Goal: Book appointment/travel/reservation

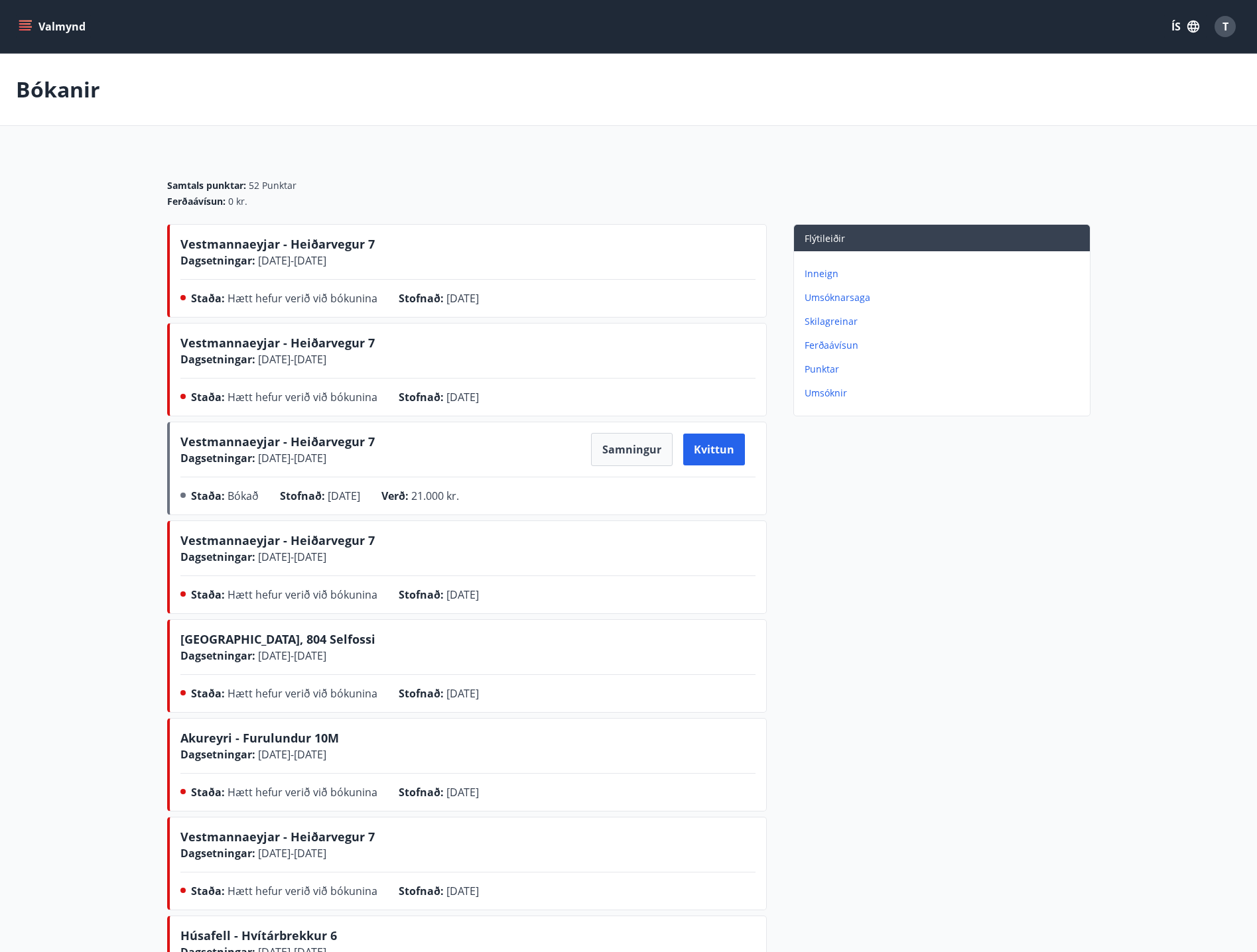
click at [58, 27] on button "Valmynd" at bounding box center [53, 26] width 75 height 24
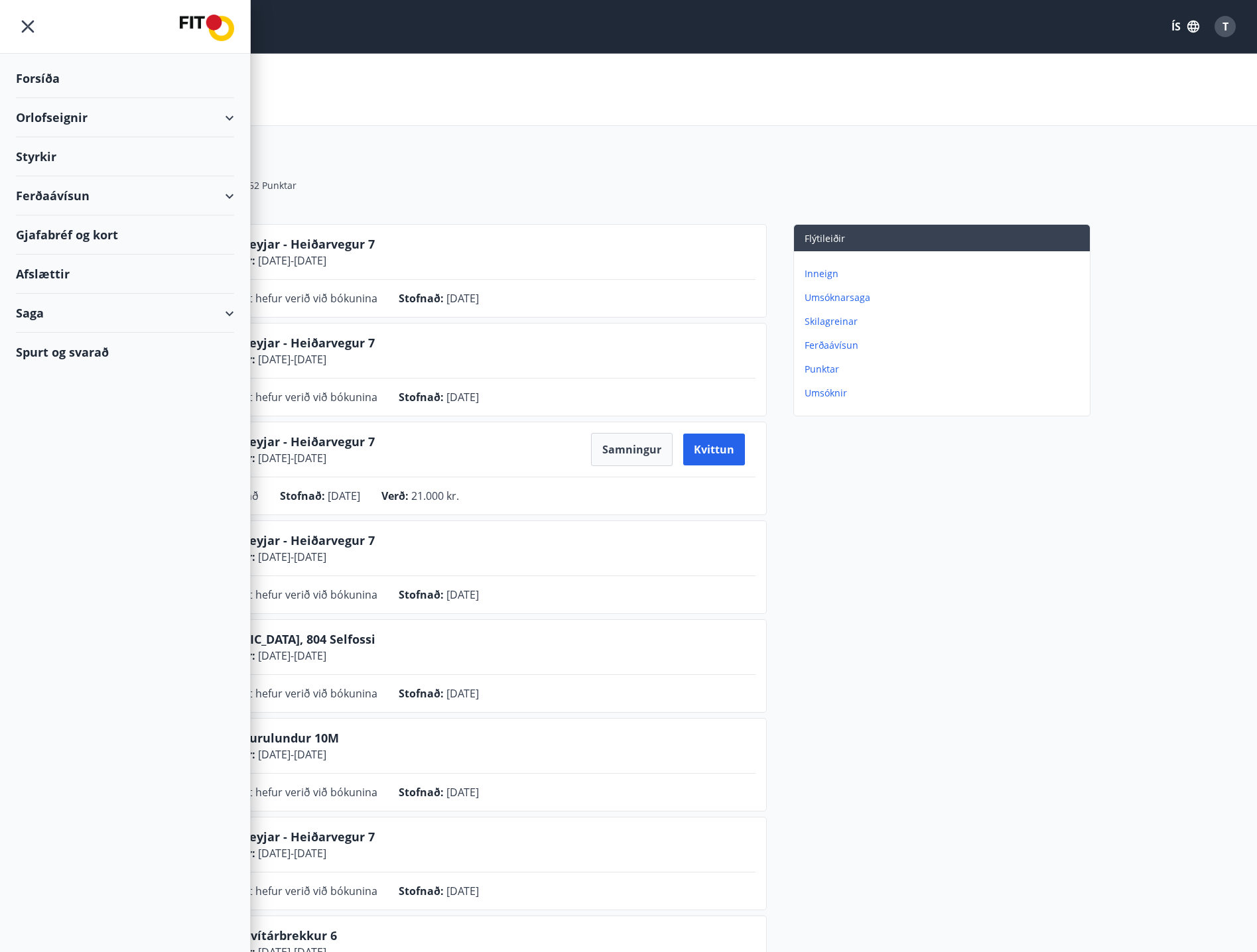
click at [70, 82] on div "Forsíða" at bounding box center [125, 78] width 218 height 39
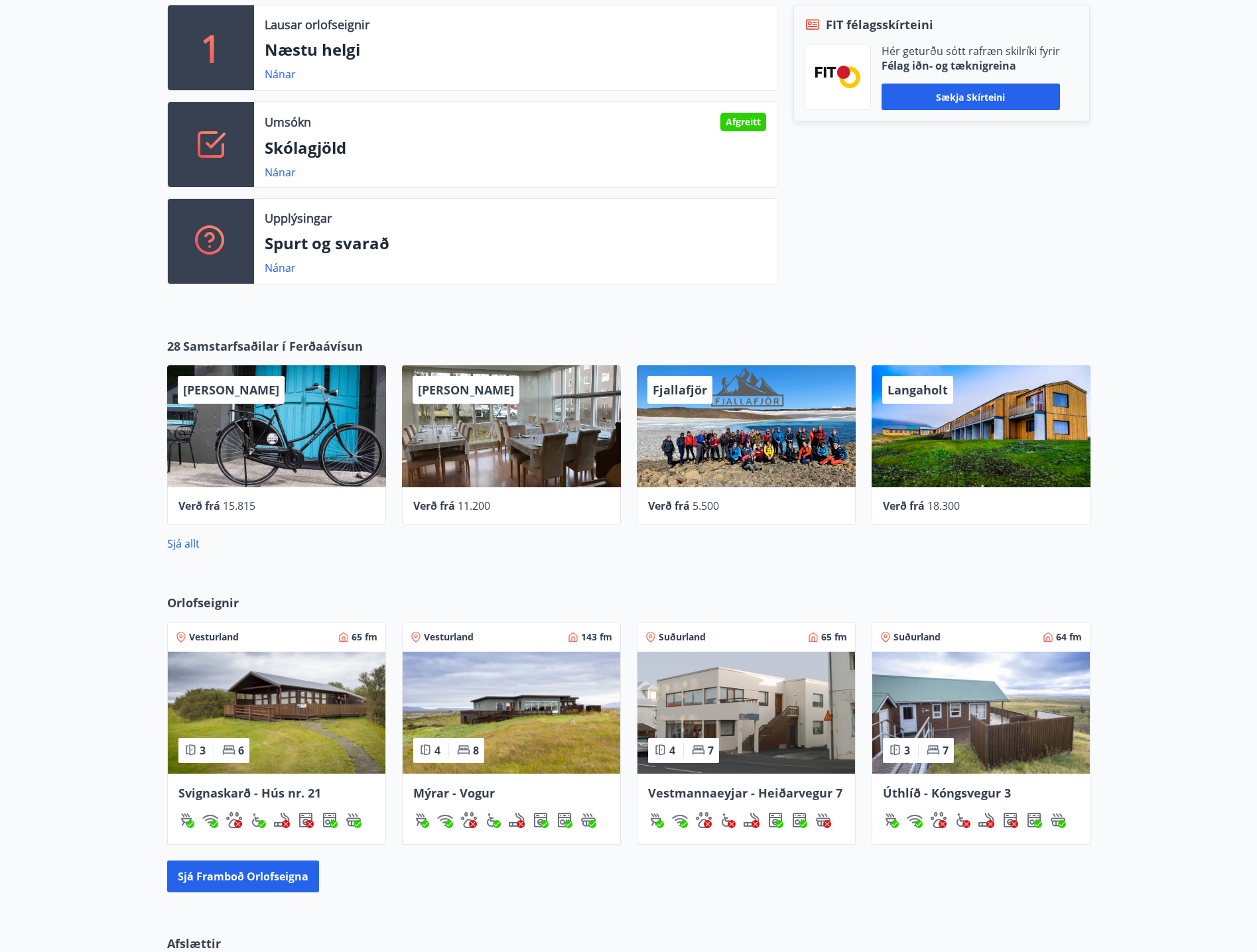
click at [776, 740] on img at bounding box center [746, 712] width 218 height 122
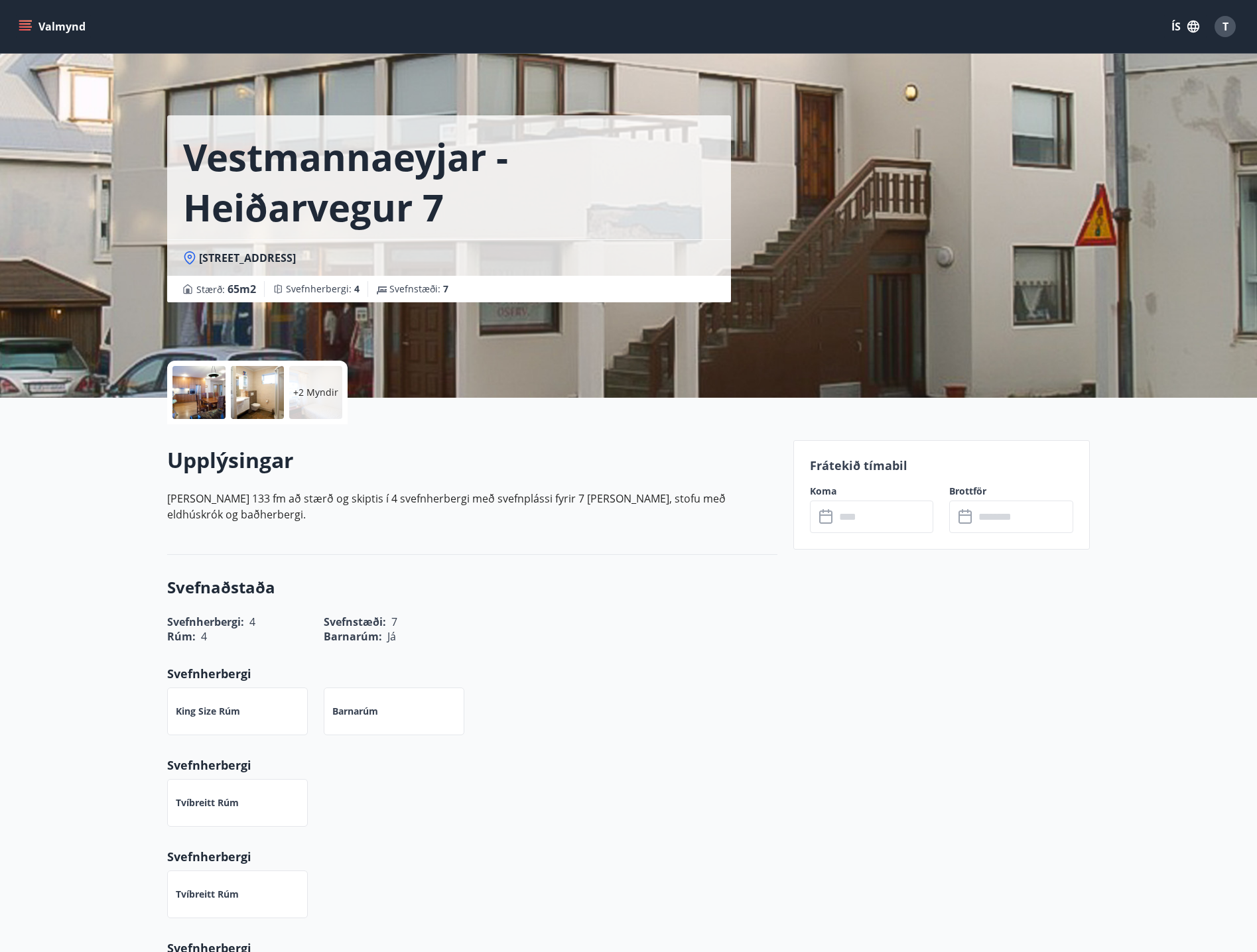
click at [895, 520] on input "text" at bounding box center [884, 516] width 99 height 33
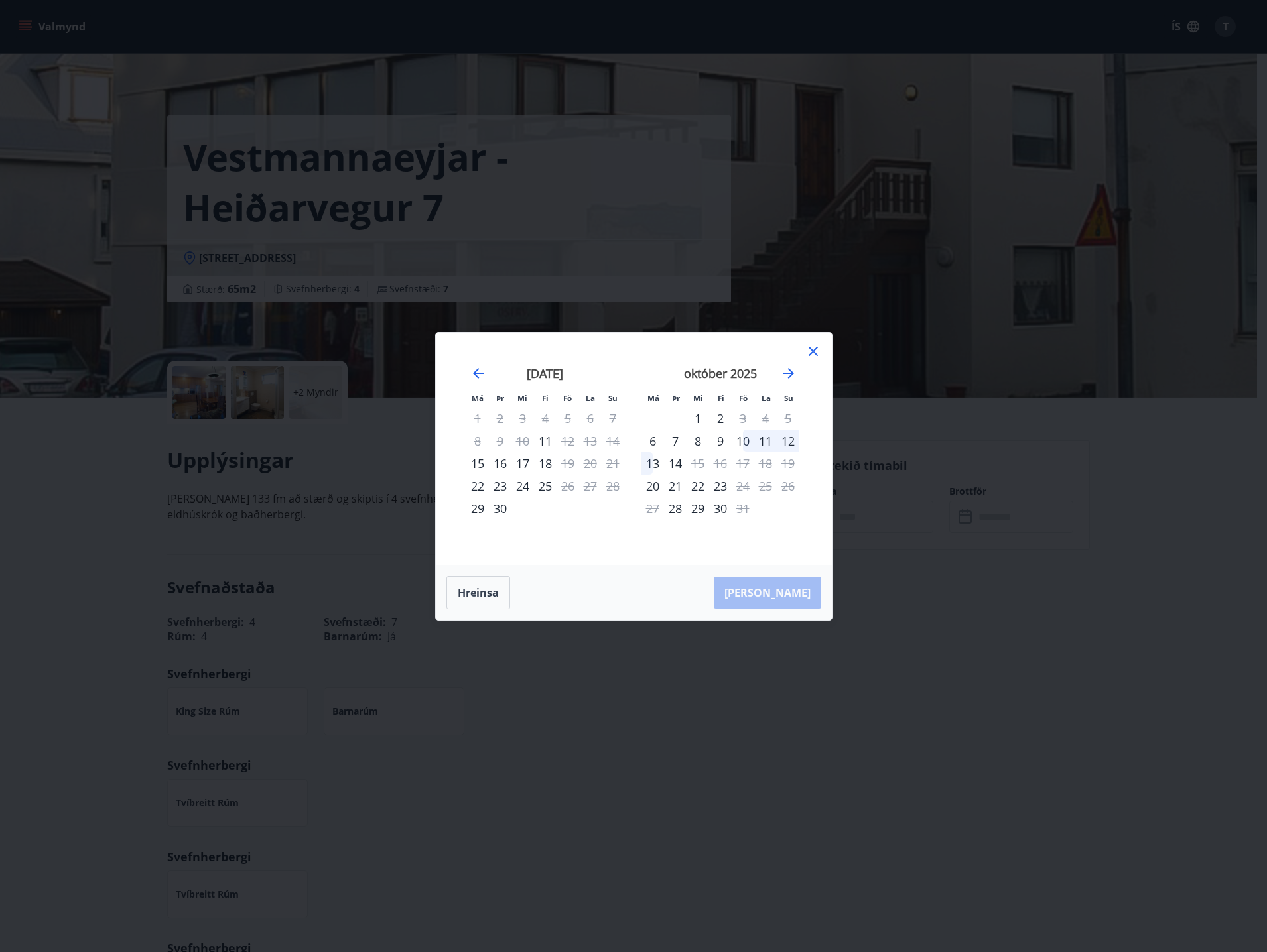
click at [742, 441] on div "10" at bounding box center [744, 441] width 23 height 23
click at [811, 355] on icon at bounding box center [813, 351] width 16 height 16
